Goal: Task Accomplishment & Management: Use online tool/utility

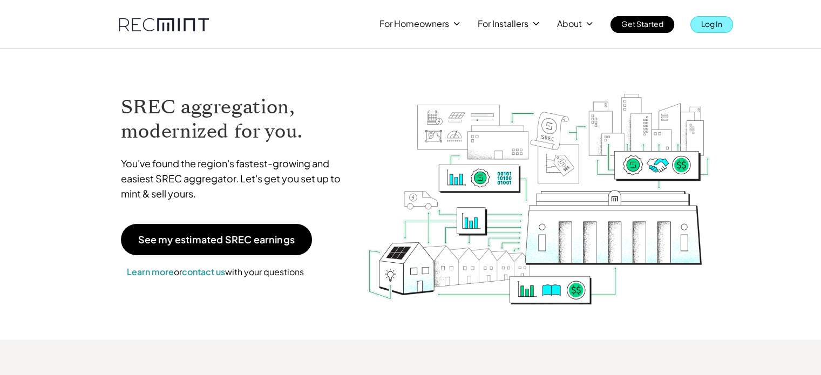
click at [708, 28] on p "Log In" at bounding box center [711, 23] width 21 height 15
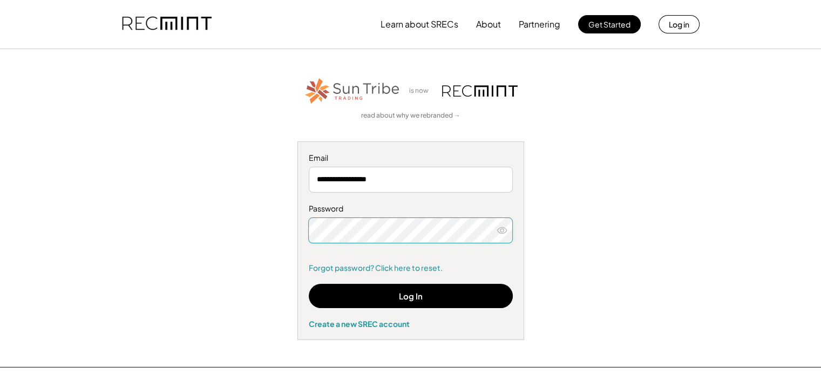
click at [499, 232] on use at bounding box center [502, 230] width 10 height 6
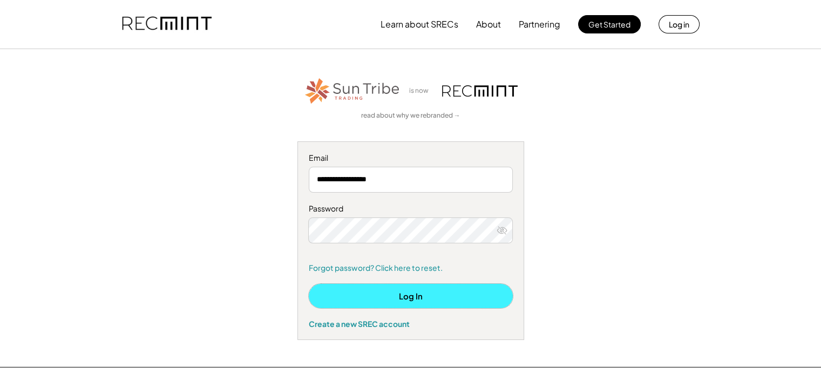
click at [421, 295] on button "Log In" at bounding box center [411, 296] width 204 height 24
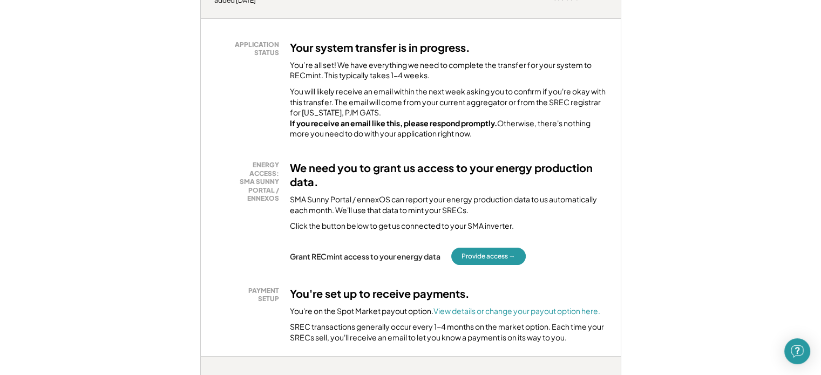
scroll to position [216, 0]
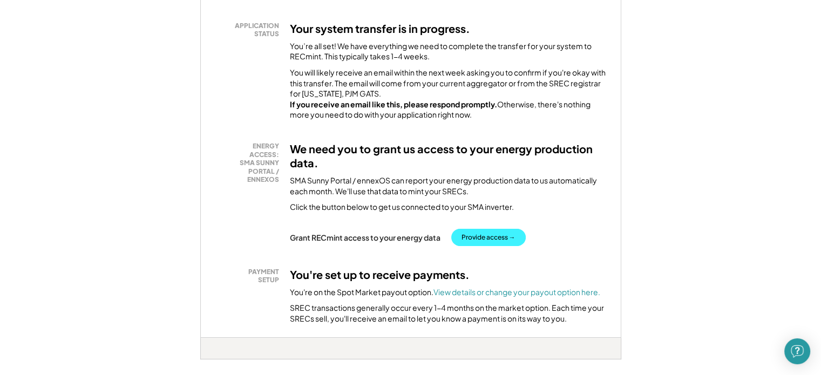
click at [487, 246] on button "Provide access →" at bounding box center [488, 237] width 74 height 17
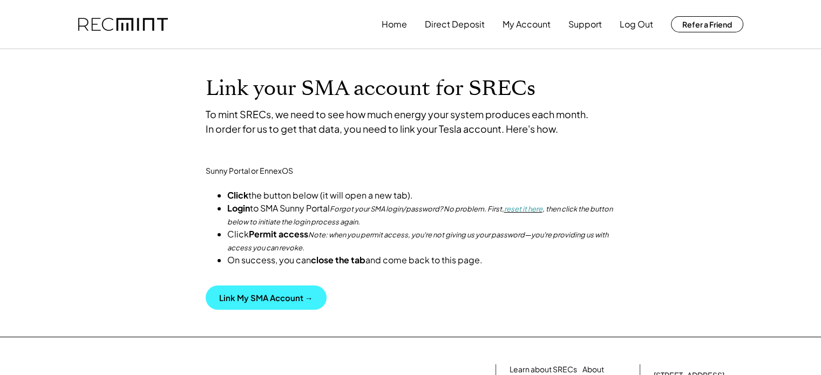
click at [270, 310] on button "Link My SMA Account →" at bounding box center [266, 297] width 121 height 24
click at [255, 310] on button "Link My SMA Account →" at bounding box center [266, 297] width 121 height 24
